Goal: Check status

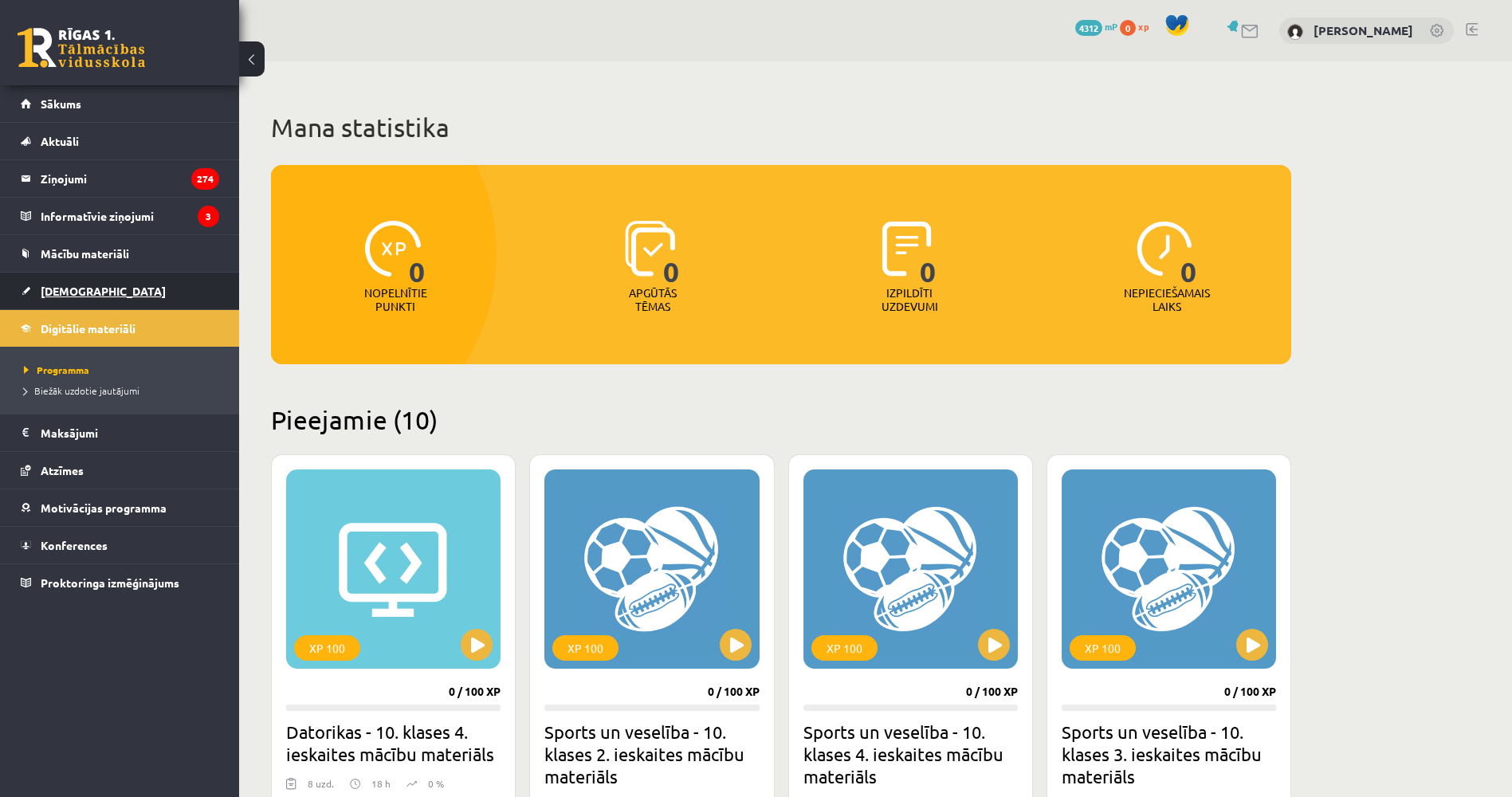
drag, startPoint x: 0, startPoint y: 0, endPoint x: 132, endPoint y: 293, distance: 321.4
click at [132, 293] on link "[DEMOGRAPHIC_DATA]" at bounding box center [120, 291] width 198 height 37
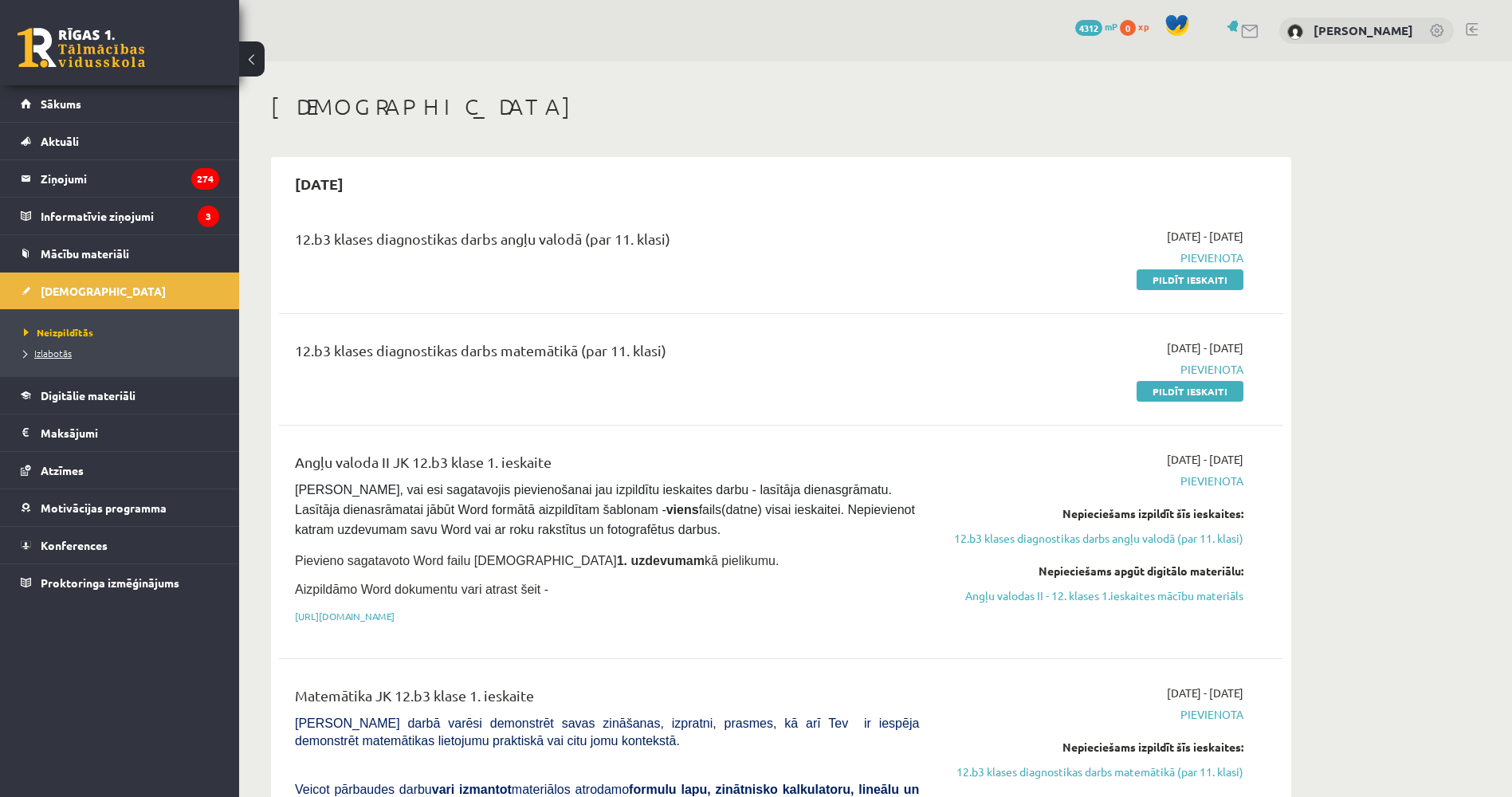
click at [70, 346] on link "Izlabotās" at bounding box center [123, 353] width 199 height 15
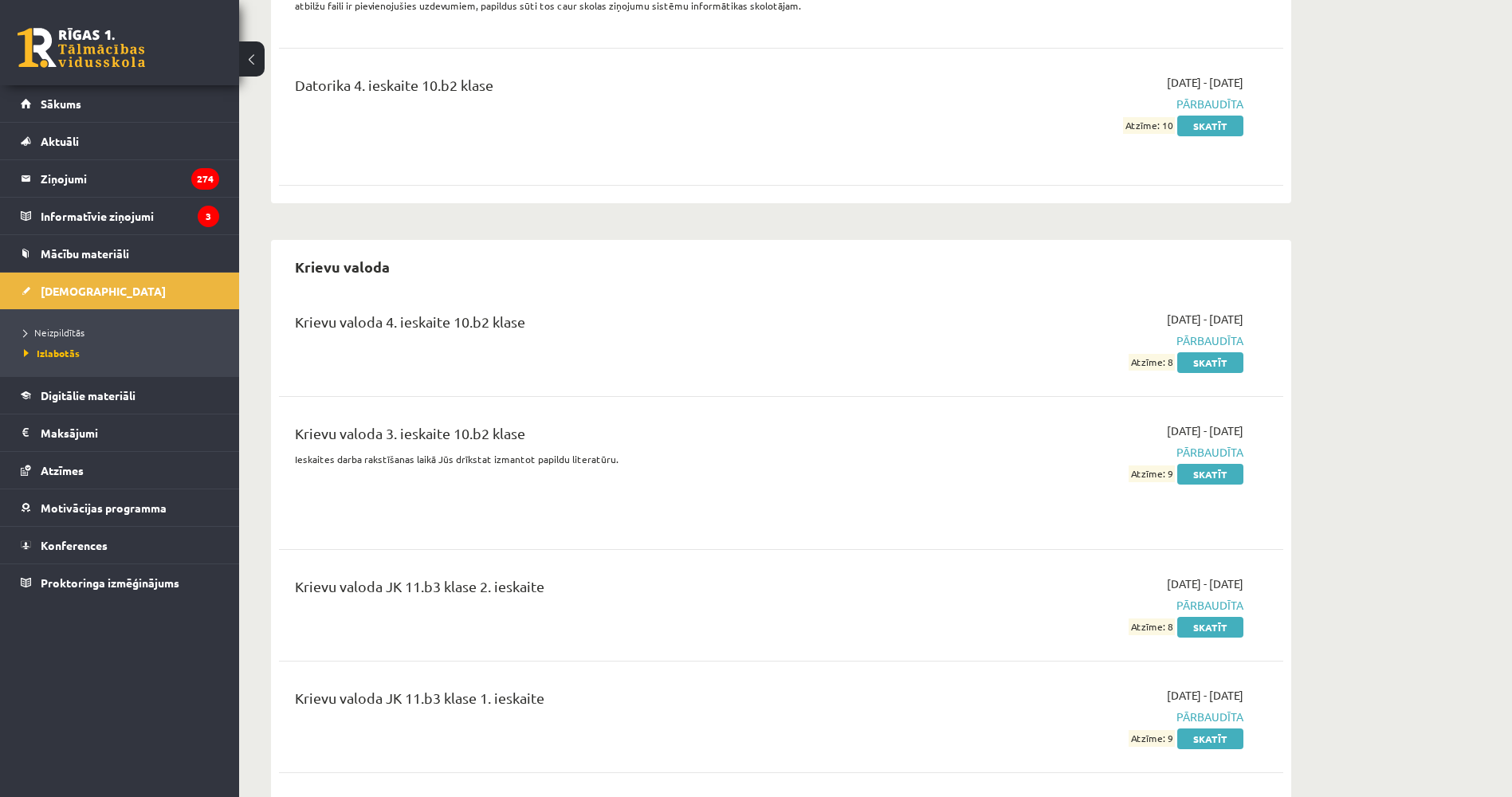
drag, startPoint x: 476, startPoint y: 199, endPoint x: 501, endPoint y: 355, distance: 158.0
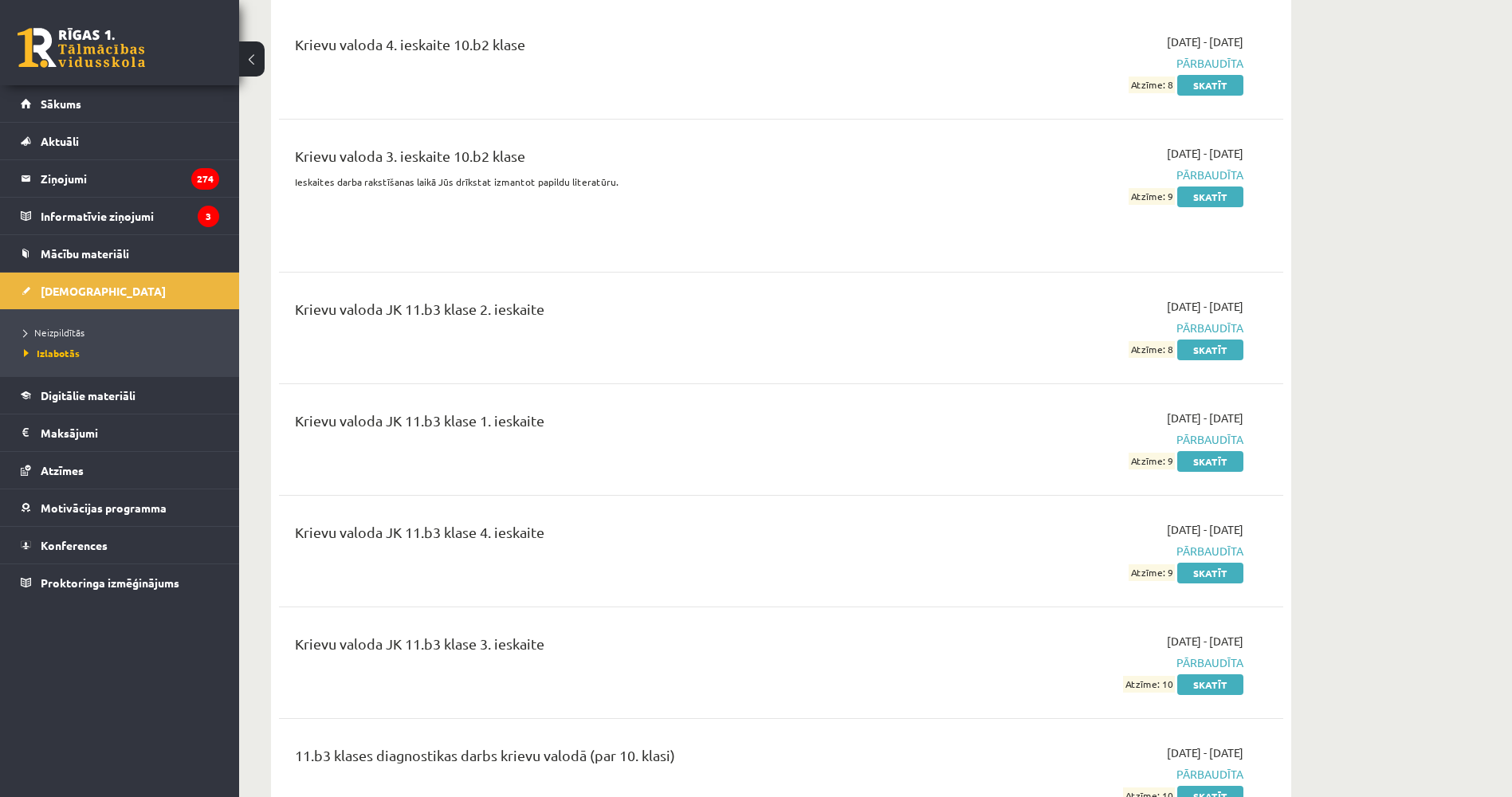
drag, startPoint x: 469, startPoint y: 359, endPoint x: 430, endPoint y: 283, distance: 85.4
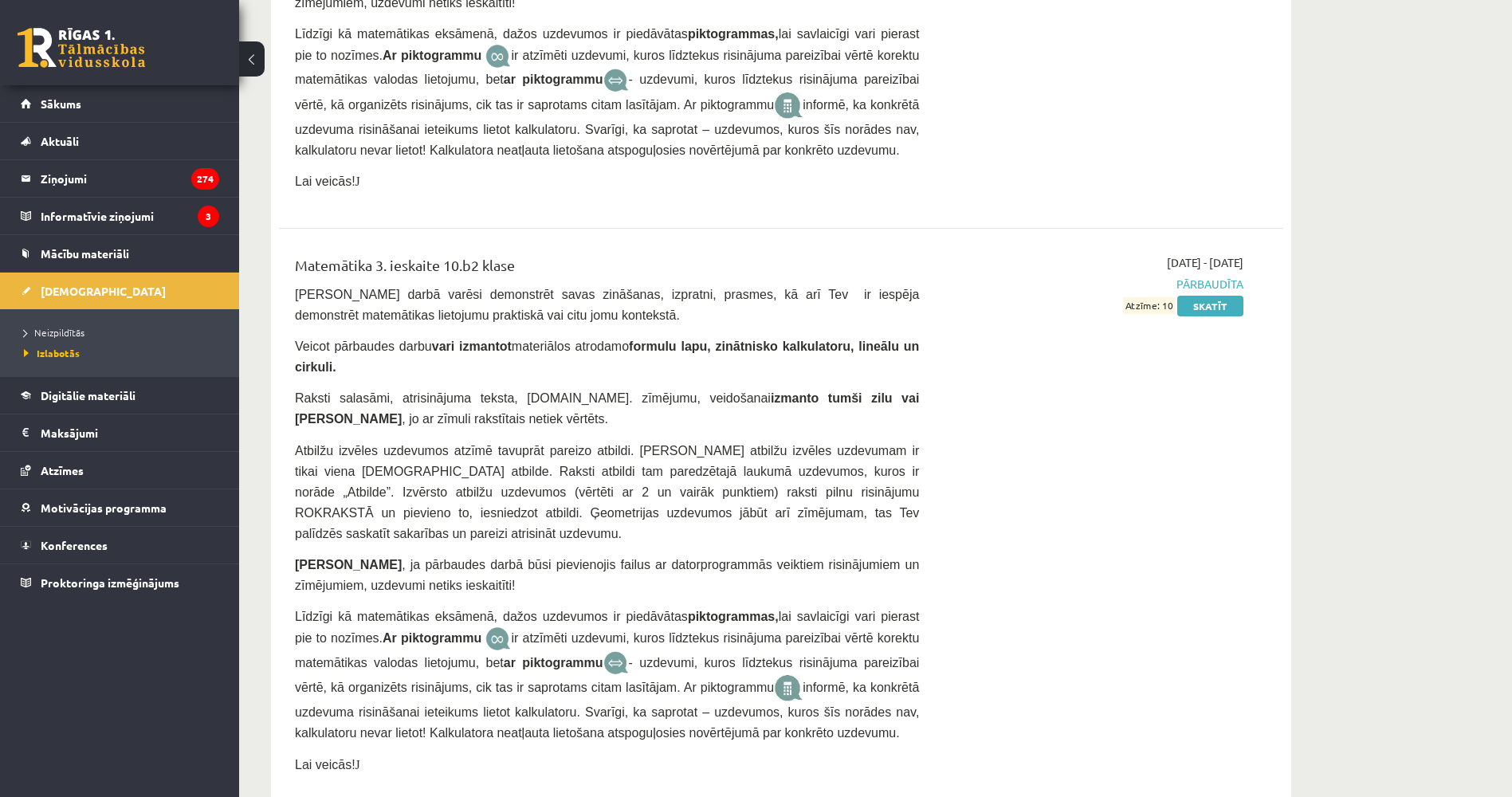
drag, startPoint x: 455, startPoint y: 494, endPoint x: 465, endPoint y: 535, distance: 42.2
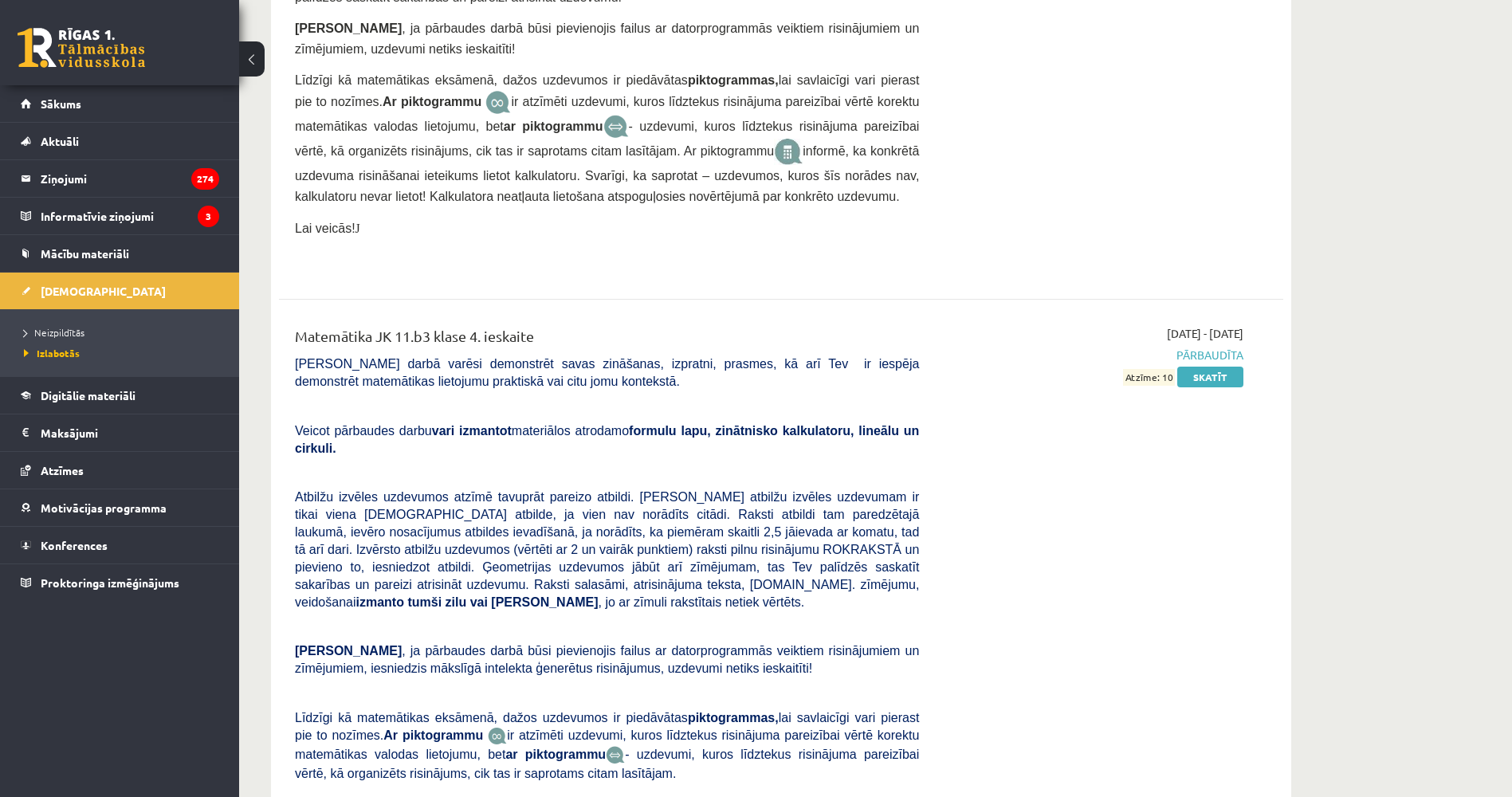
drag, startPoint x: 455, startPoint y: 583, endPoint x: 466, endPoint y: 606, distance: 25.5
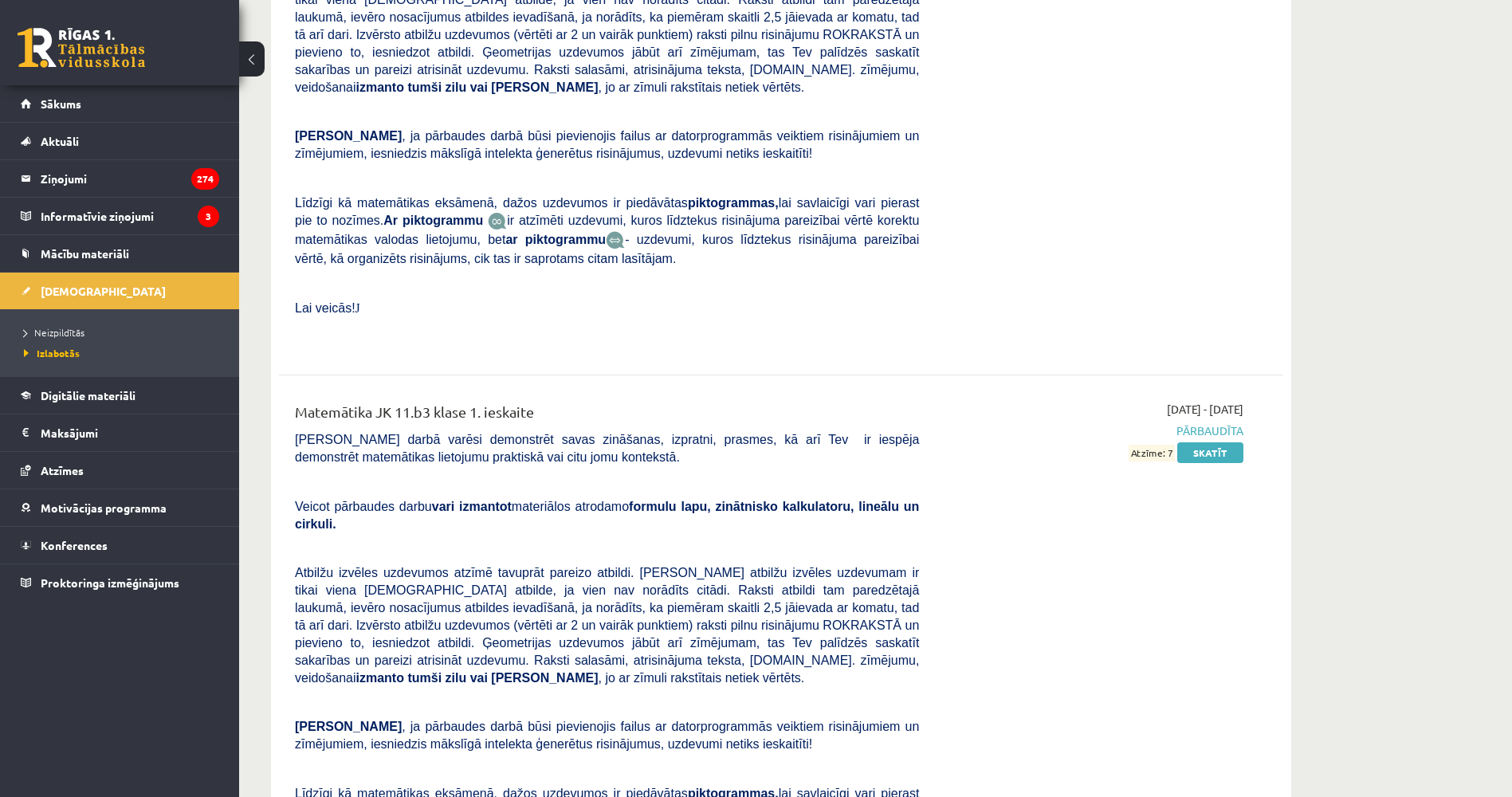
scroll to position [6106, 0]
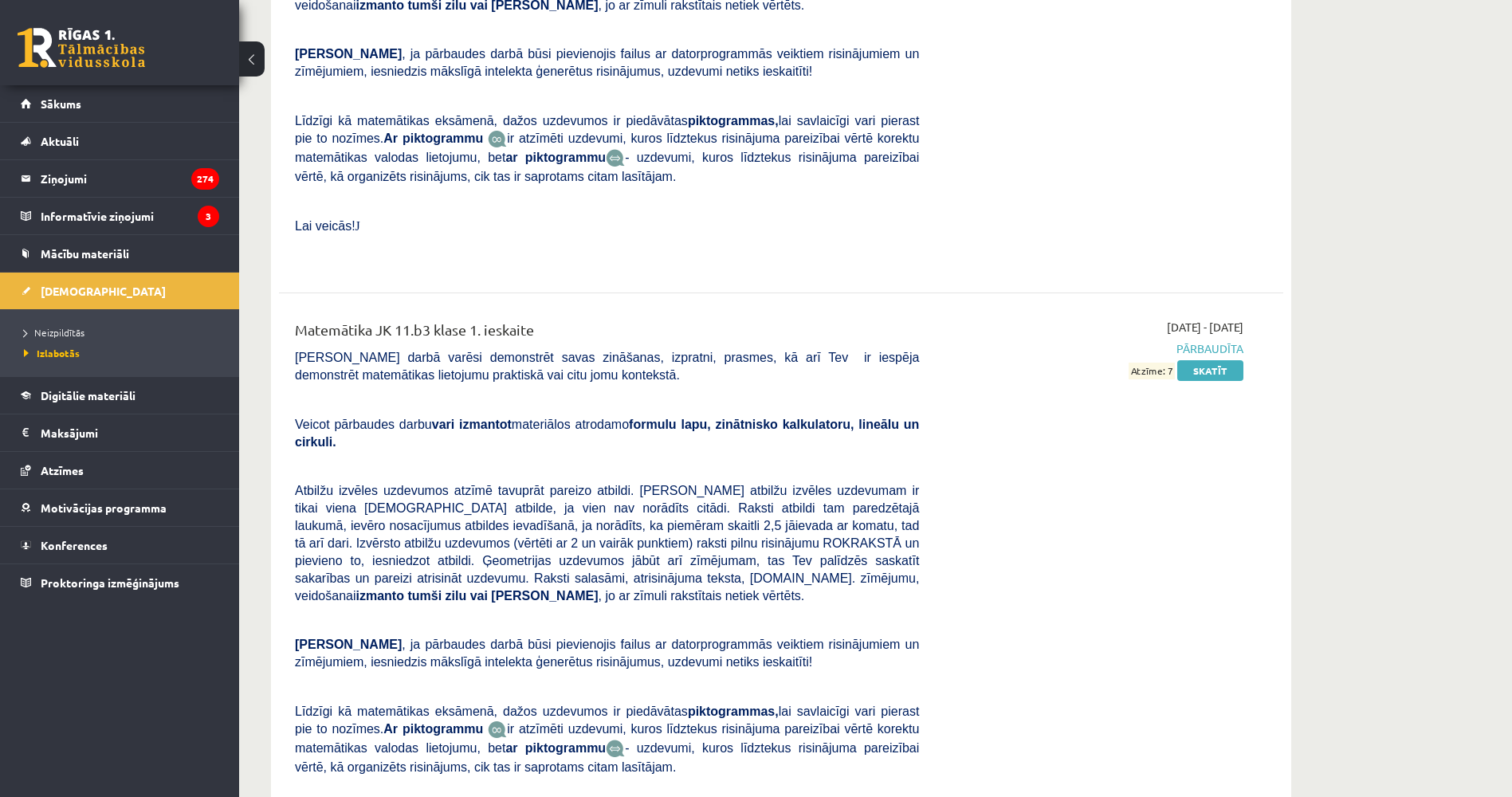
drag, startPoint x: 455, startPoint y: 600, endPoint x: 477, endPoint y: 693, distance: 95.6
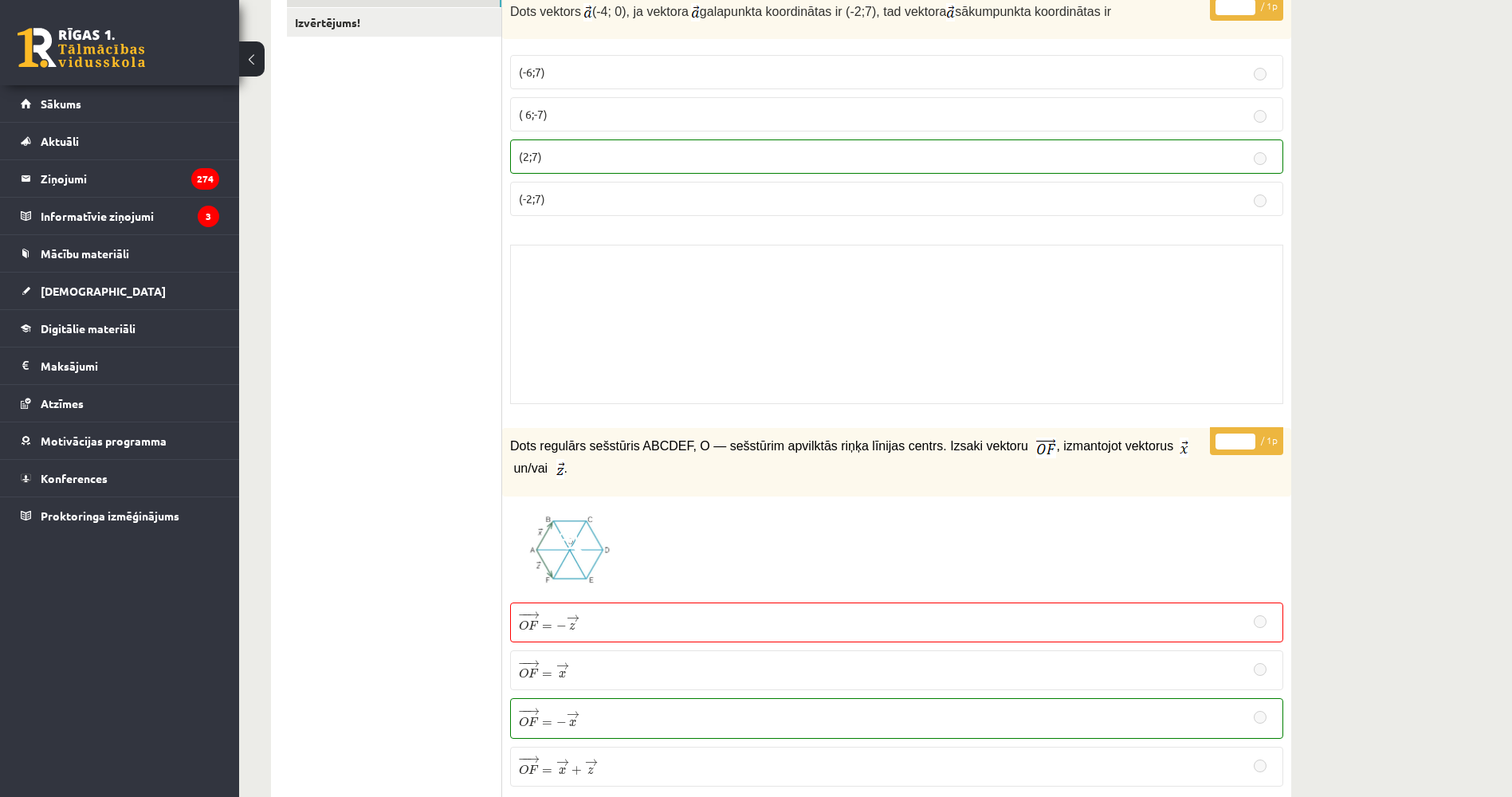
drag, startPoint x: 610, startPoint y: 238, endPoint x: 604, endPoint y: 314, distance: 76.2
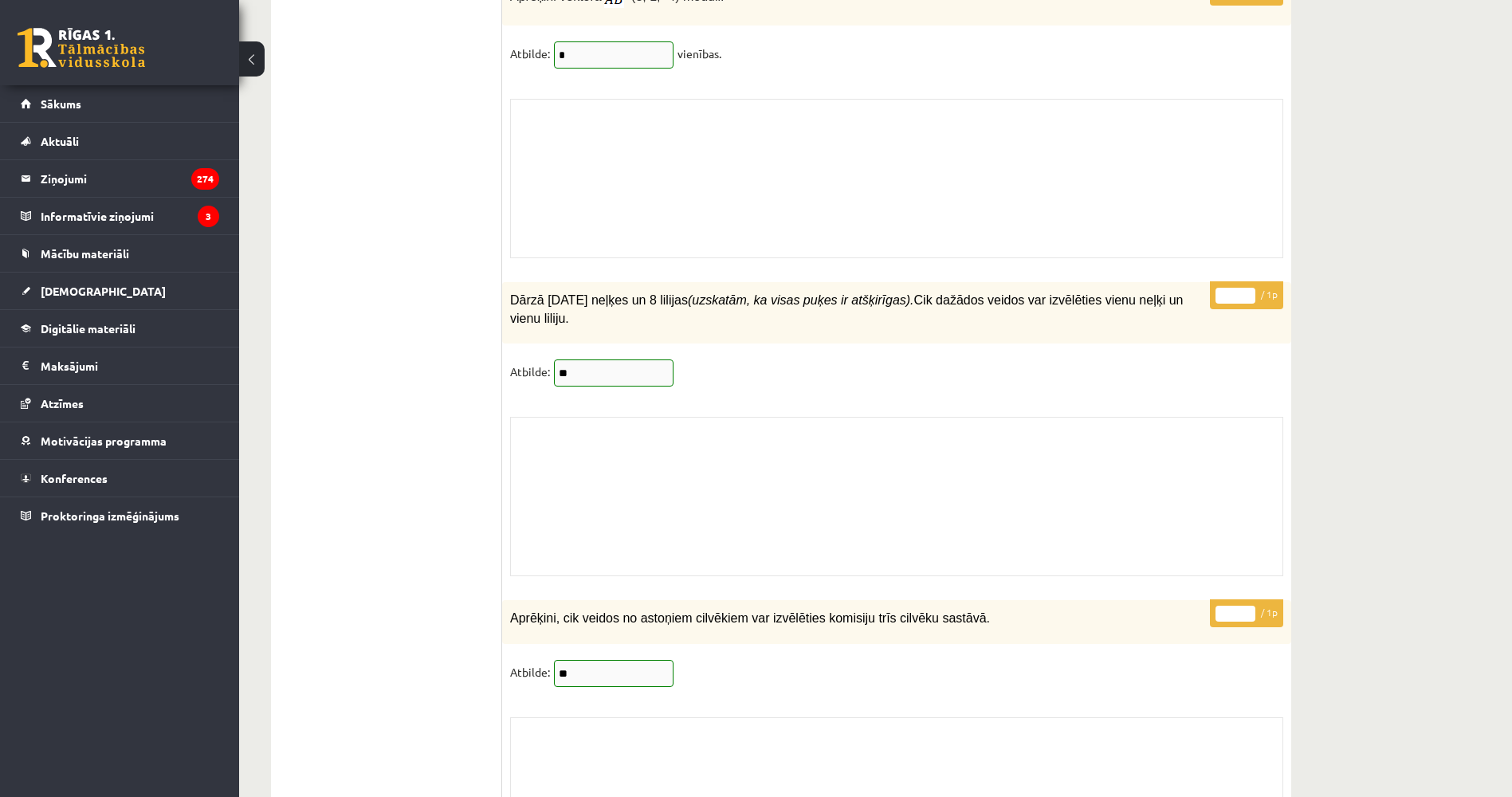
drag, startPoint x: 467, startPoint y: 278, endPoint x: 433, endPoint y: 558, distance: 282.1
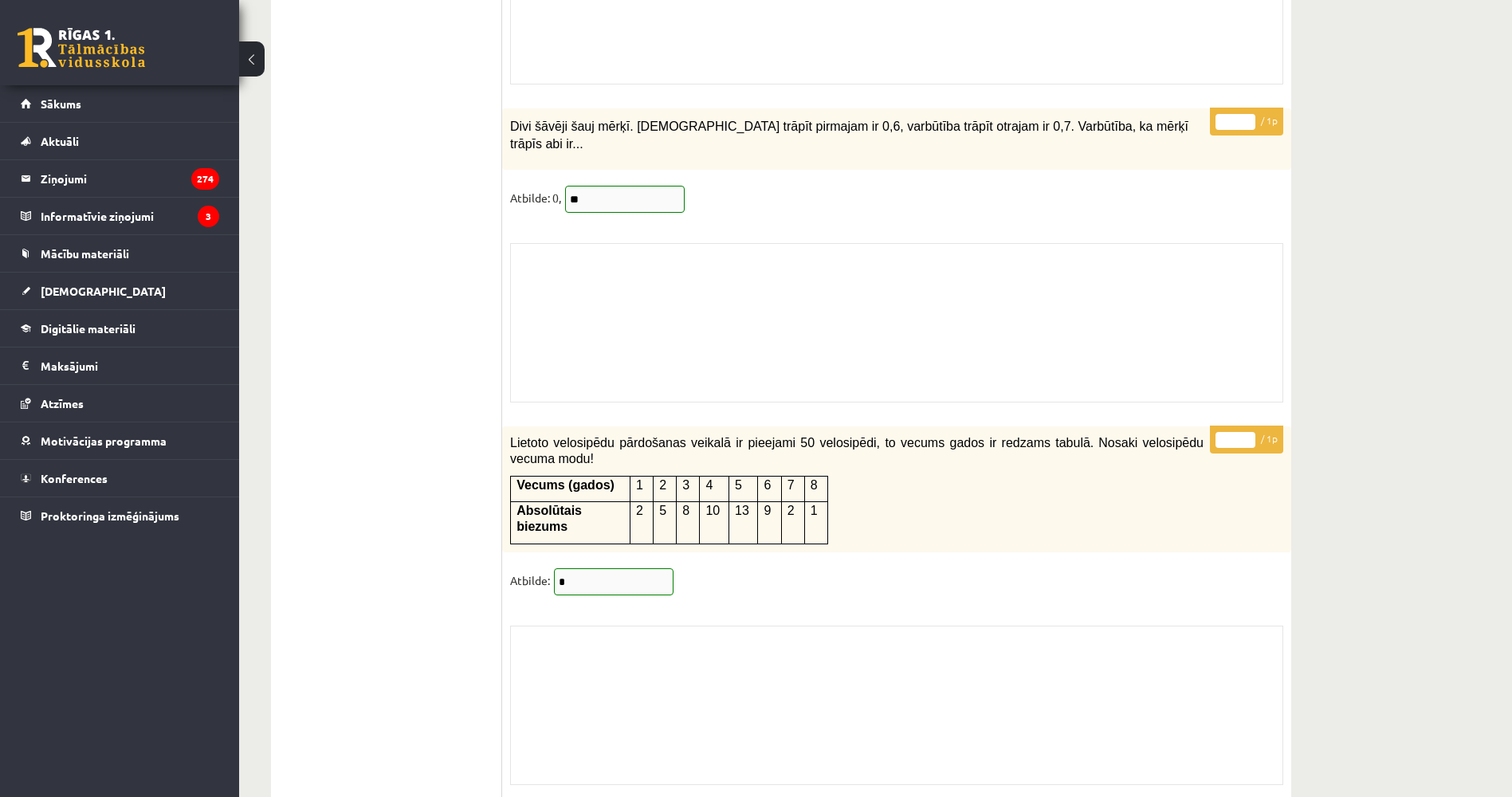
drag, startPoint x: 382, startPoint y: 487, endPoint x: 386, endPoint y: 554, distance: 67.1
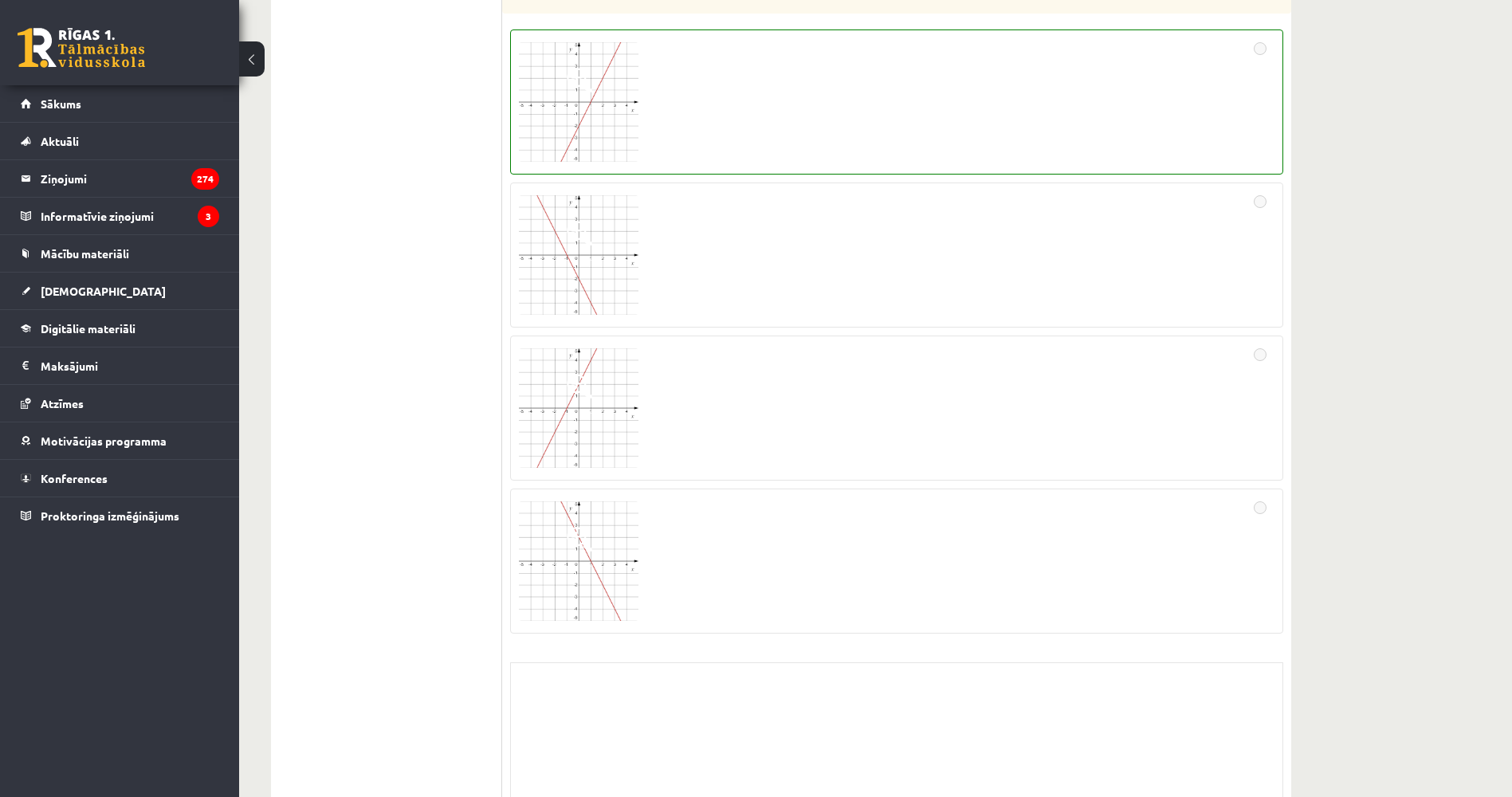
drag, startPoint x: 375, startPoint y: 473, endPoint x: 283, endPoint y: 98, distance: 386.1
